Goal: Information Seeking & Learning: Check status

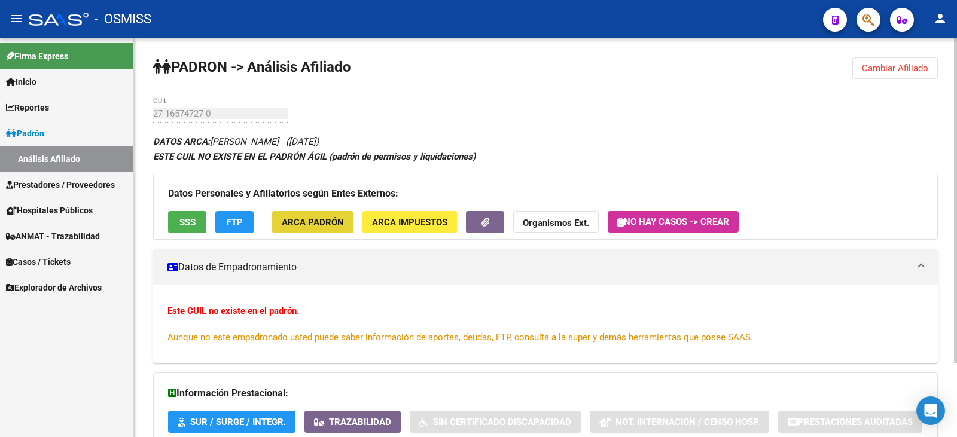
click at [313, 227] on span "ARCA Padrón" at bounding box center [313, 222] width 62 height 11
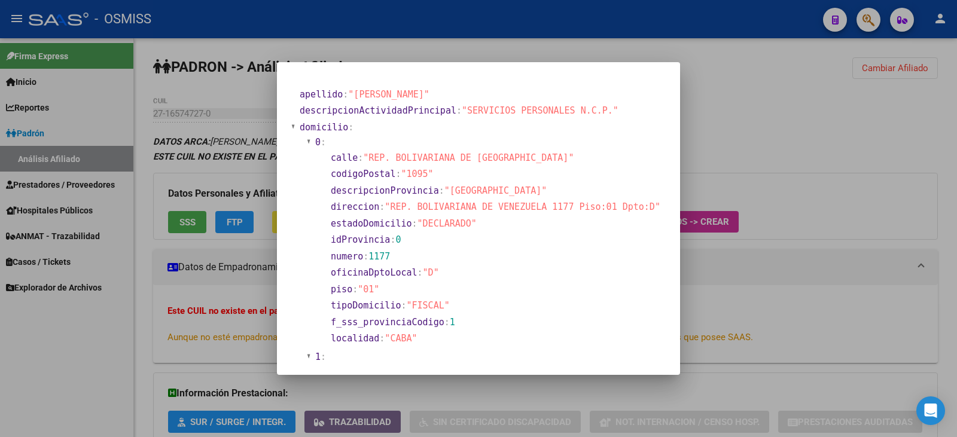
click at [756, 163] on div at bounding box center [478, 218] width 957 height 437
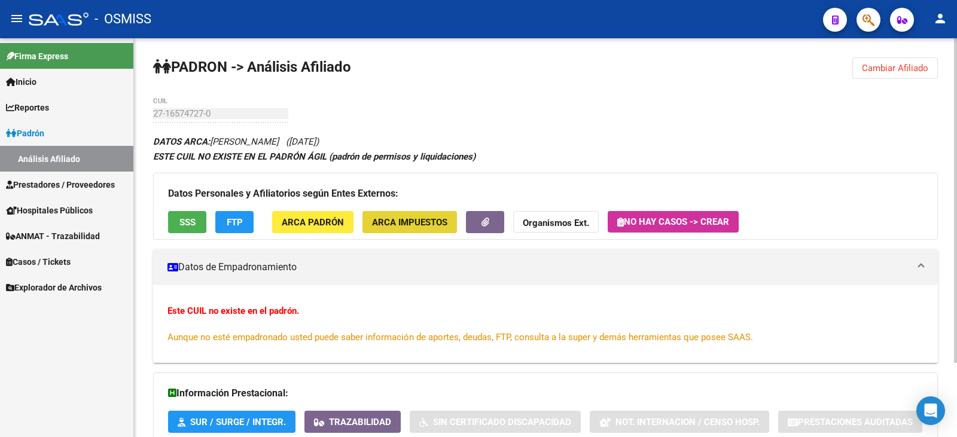
click at [397, 224] on span "ARCA Impuestos" at bounding box center [409, 222] width 75 height 11
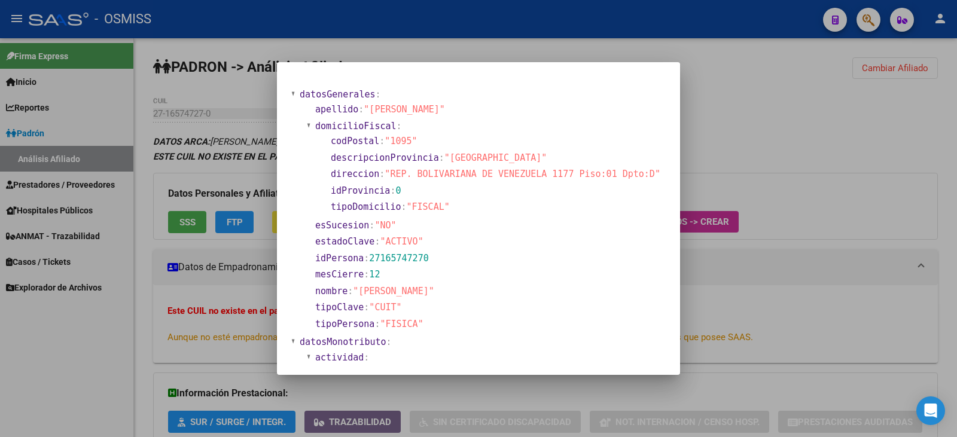
click at [699, 313] on div at bounding box center [478, 218] width 957 height 437
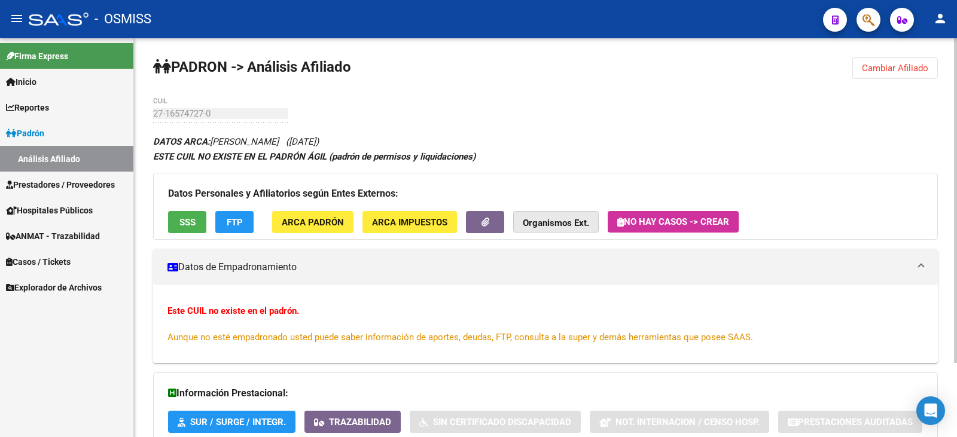
click at [585, 223] on strong "Organismos Ext." at bounding box center [556, 223] width 66 height 11
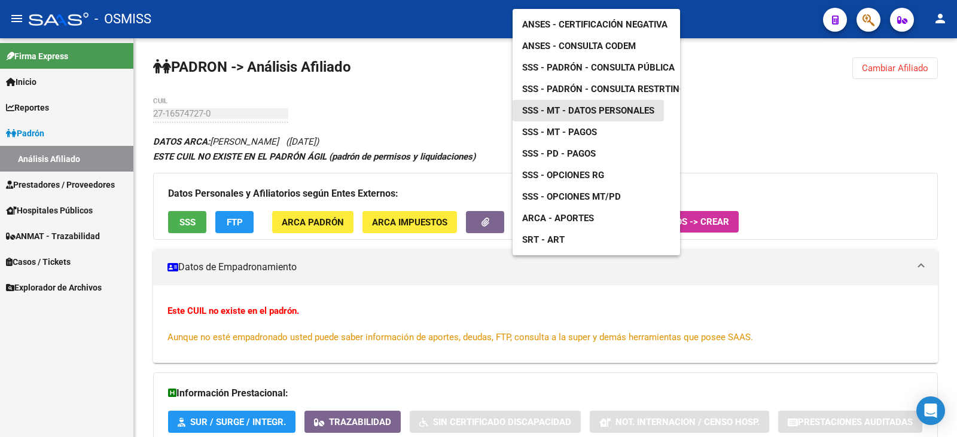
click at [594, 105] on span "SSS - MT - Datos Personales" at bounding box center [588, 110] width 132 height 11
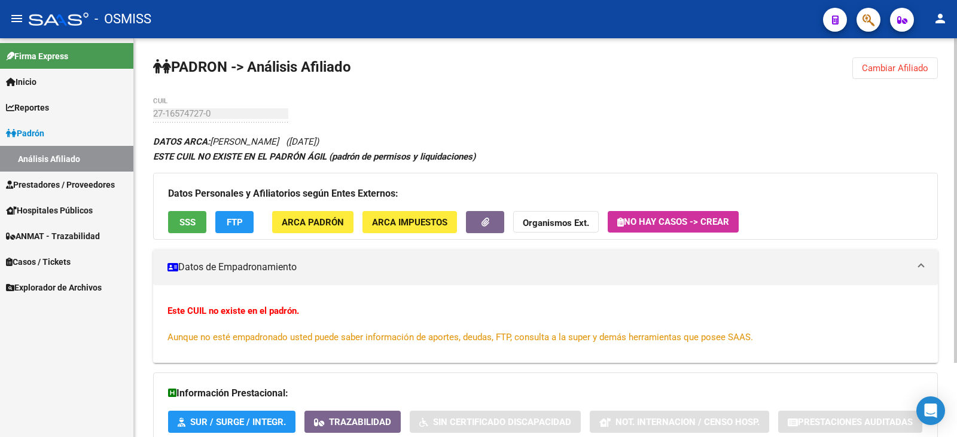
click at [560, 221] on strong "Organismos Ext." at bounding box center [556, 223] width 66 height 11
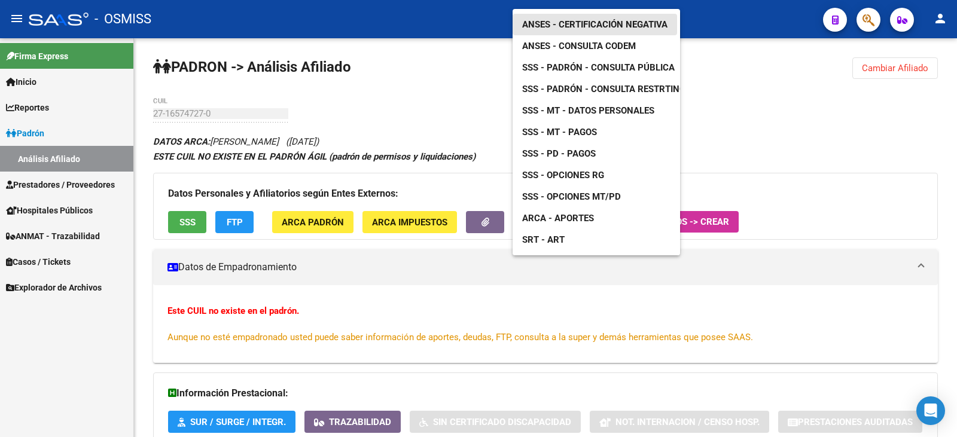
click at [587, 19] on span "ANSES - Certificación Negativa" at bounding box center [594, 24] width 145 height 11
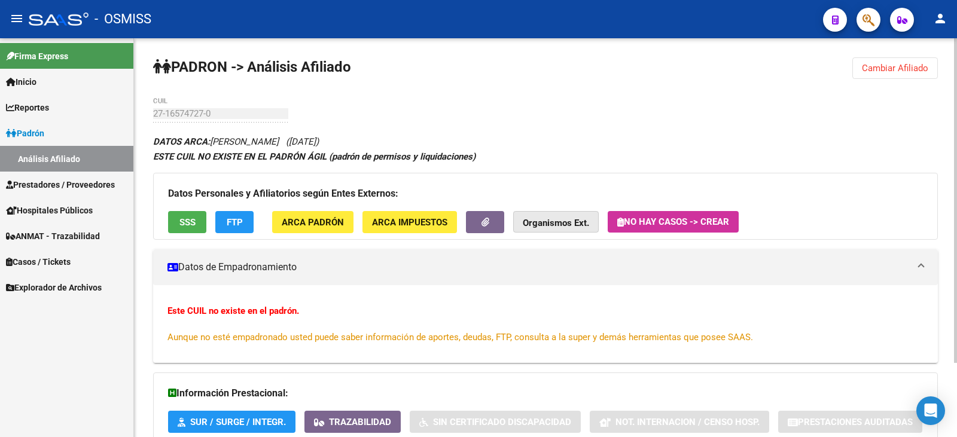
click at [570, 222] on strong "Organismos Ext." at bounding box center [556, 223] width 66 height 11
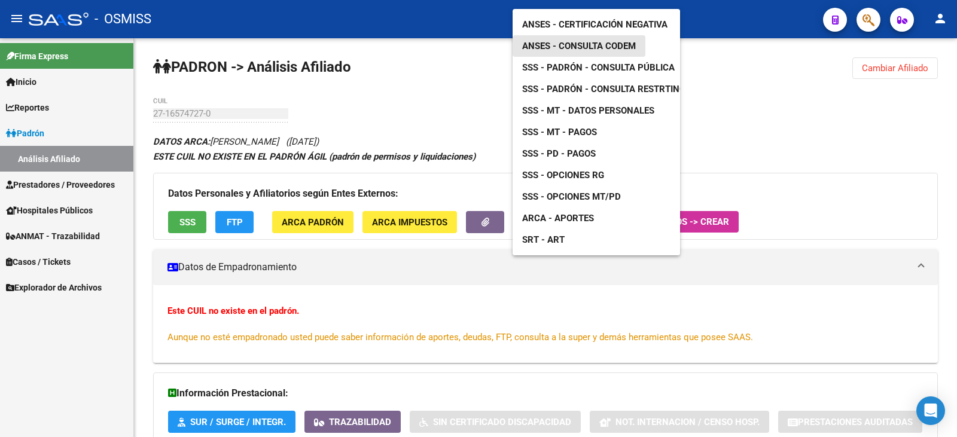
click at [597, 41] on span "ANSES - Consulta CODEM" at bounding box center [579, 46] width 114 height 11
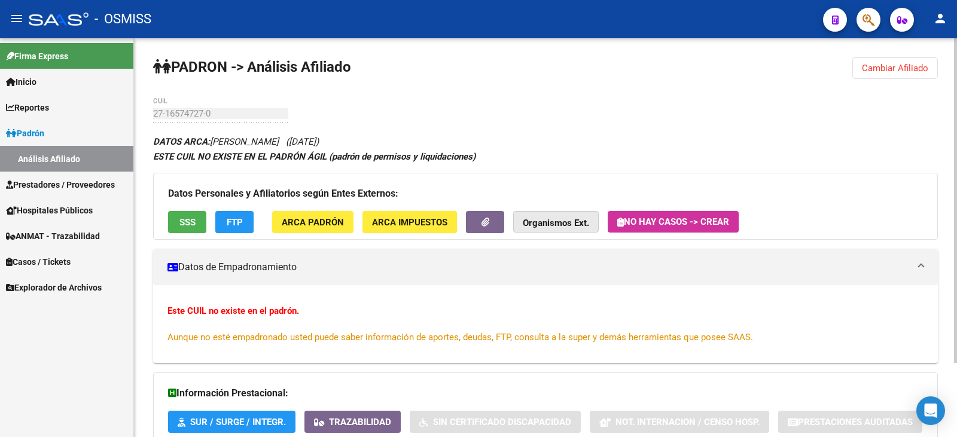
click at [580, 224] on strong "Organismos Ext." at bounding box center [556, 223] width 66 height 11
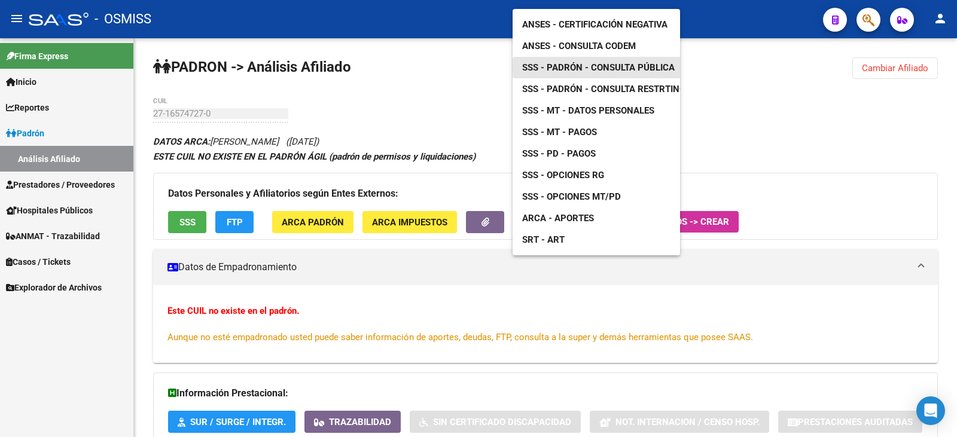
click at [573, 62] on span "SSS - Padrón - Consulta Pública" at bounding box center [598, 67] width 152 height 11
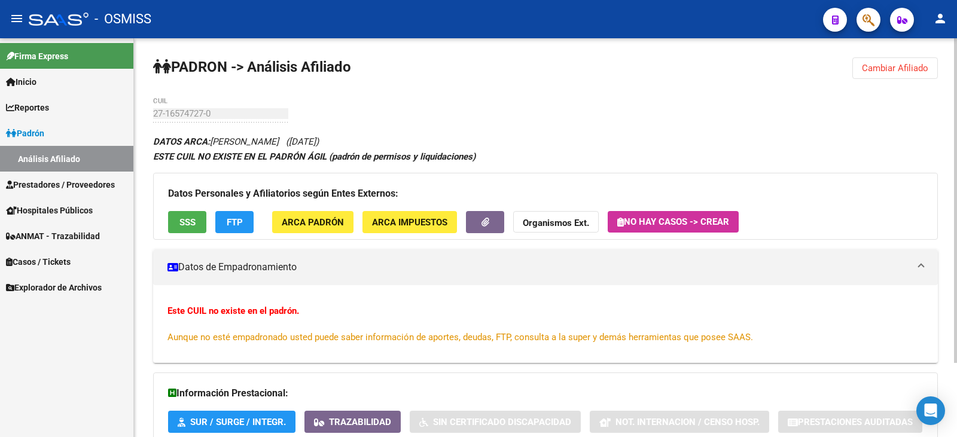
click at [562, 225] on strong "Organismos Ext." at bounding box center [556, 223] width 66 height 11
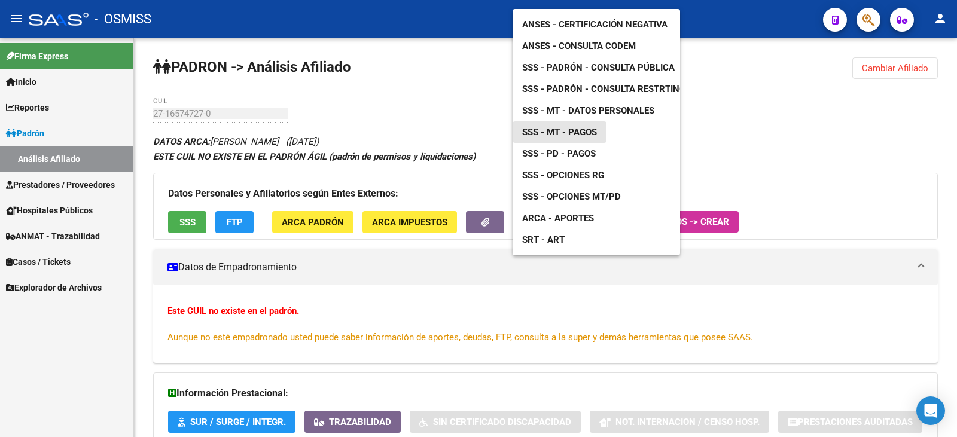
click at [574, 121] on link "SSS - MT - Pagos" at bounding box center [559, 132] width 94 height 22
